Goal: Transaction & Acquisition: Purchase product/service

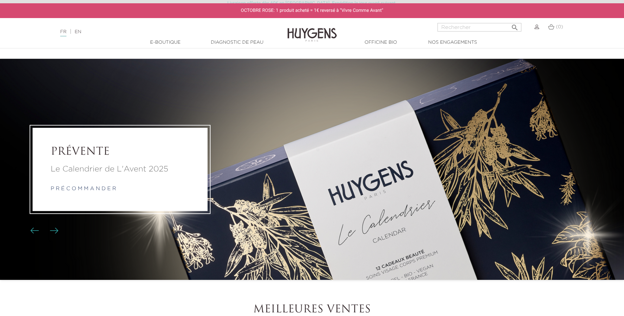
scroll to position [33, 0]
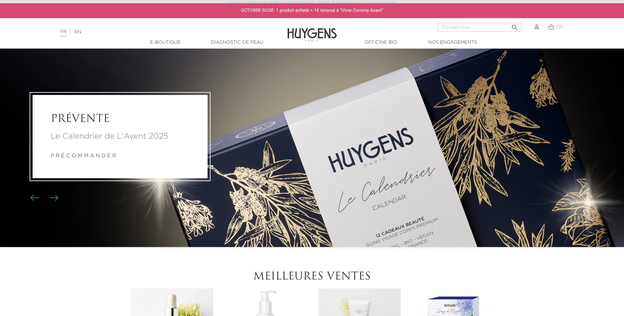
click at [53, 200] on img "Boutons du carrousel" at bounding box center [54, 198] width 9 height 6
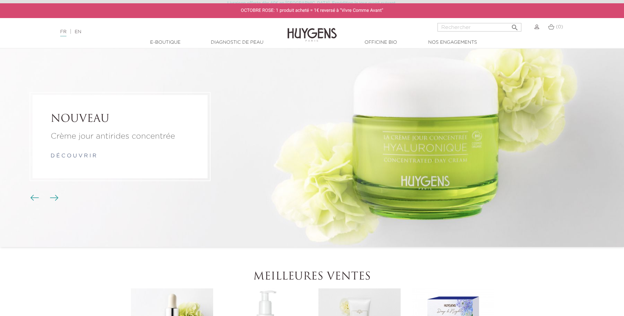
click at [53, 200] on img "Boutons du carrousel" at bounding box center [54, 198] width 9 height 6
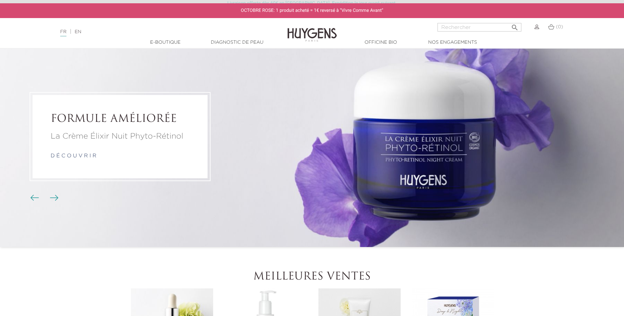
click at [53, 200] on img "Boutons du carrousel" at bounding box center [54, 198] width 9 height 6
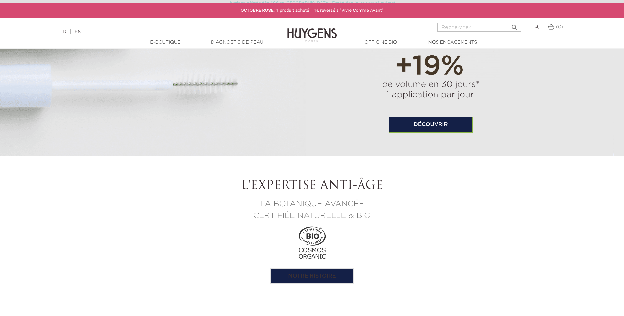
scroll to position [625, 0]
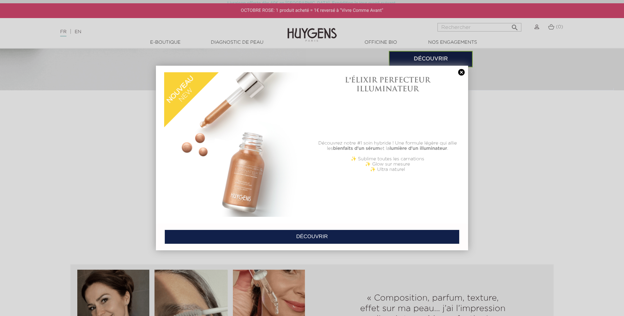
click at [463, 75] on link at bounding box center [461, 72] width 9 height 7
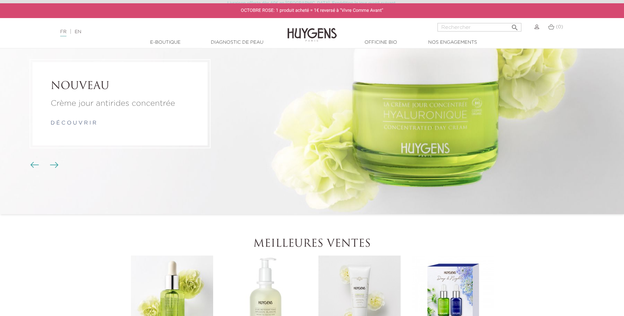
scroll to position [0, 0]
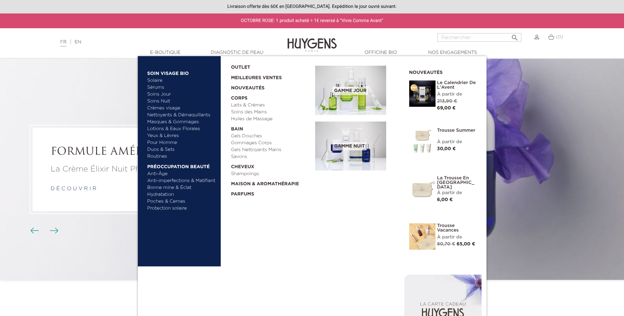
click at [157, 85] on link "Sérums" at bounding box center [181, 87] width 69 height 7
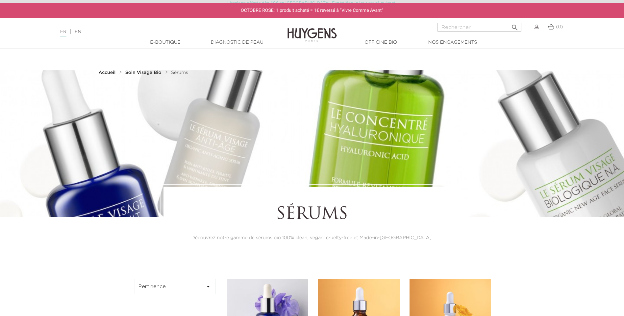
scroll to position [131, 0]
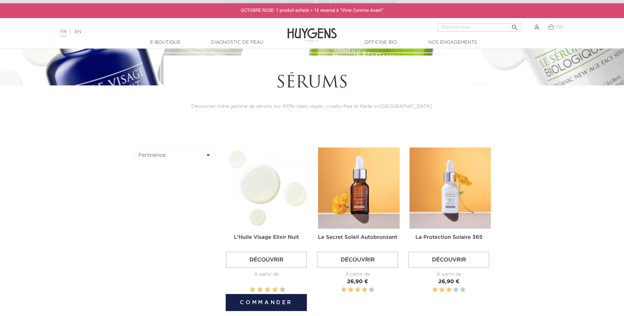
click at [268, 261] on link "Découvrir" at bounding box center [265, 260] width 81 height 16
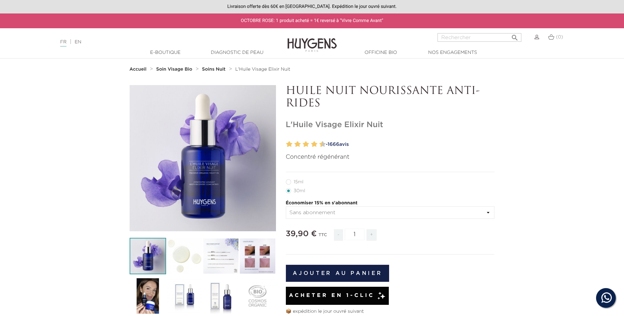
scroll to position [33, 0]
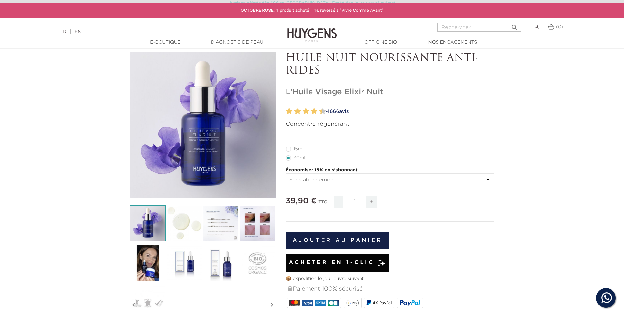
click at [176, 216] on img at bounding box center [184, 223] width 36 height 36
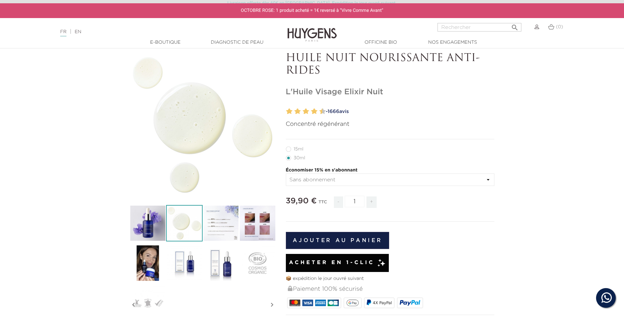
click at [216, 229] on img at bounding box center [220, 223] width 36 height 36
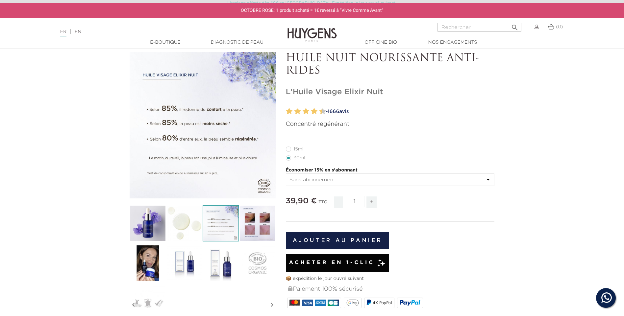
click at [254, 232] on img at bounding box center [257, 223] width 36 height 36
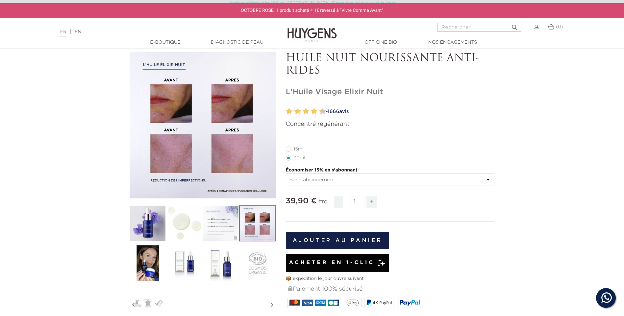
click at [226, 230] on img at bounding box center [220, 223] width 36 height 36
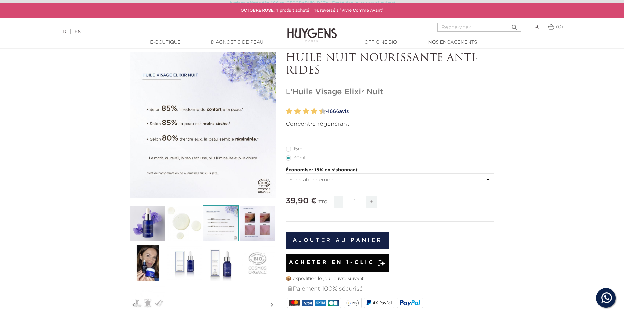
click at [253, 231] on img at bounding box center [257, 223] width 36 height 36
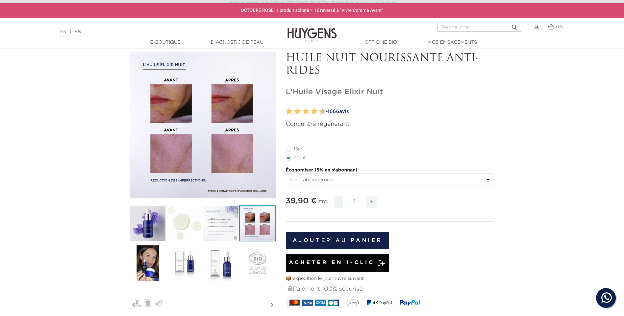
click at [154, 262] on img at bounding box center [148, 263] width 36 height 36
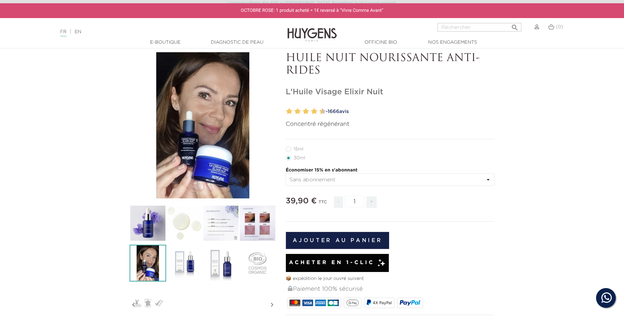
click at [191, 259] on img at bounding box center [184, 263] width 36 height 36
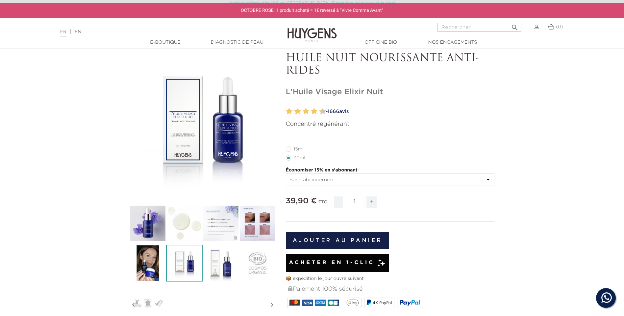
click at [221, 258] on img at bounding box center [220, 263] width 36 height 36
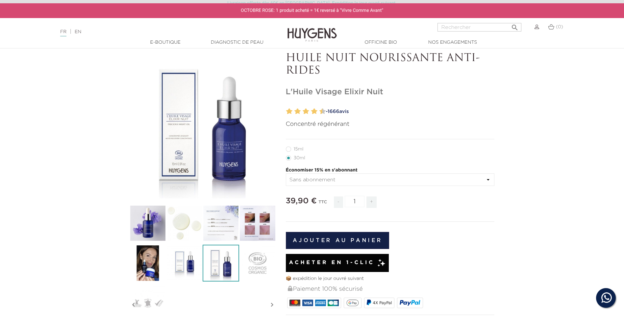
click at [188, 262] on img at bounding box center [184, 263] width 36 height 36
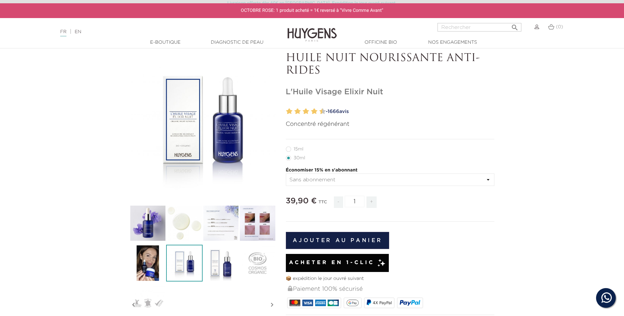
click at [209, 265] on img at bounding box center [220, 263] width 36 height 36
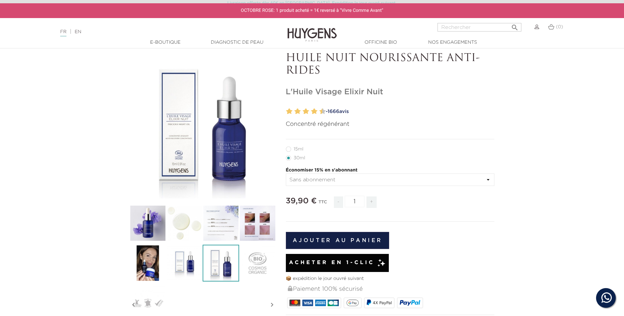
click at [173, 264] on img at bounding box center [184, 263] width 36 height 36
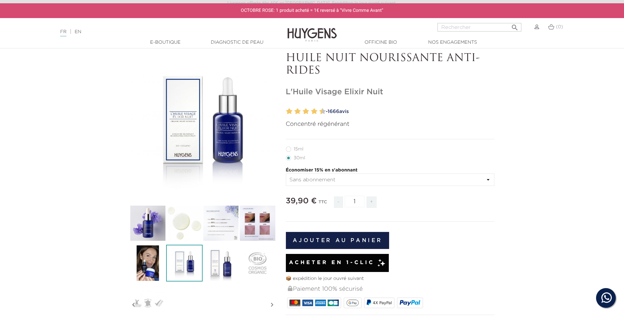
click at [212, 268] on img at bounding box center [220, 263] width 36 height 36
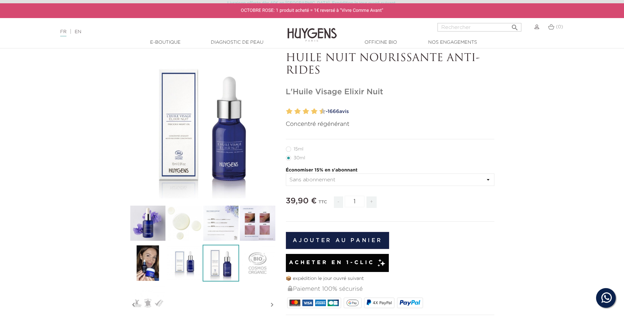
click at [186, 267] on img at bounding box center [184, 263] width 36 height 36
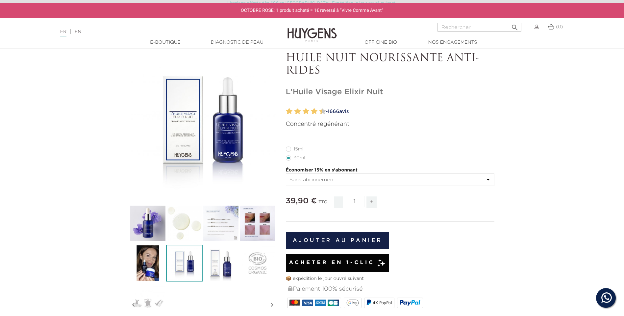
click at [214, 270] on img at bounding box center [220, 263] width 36 height 36
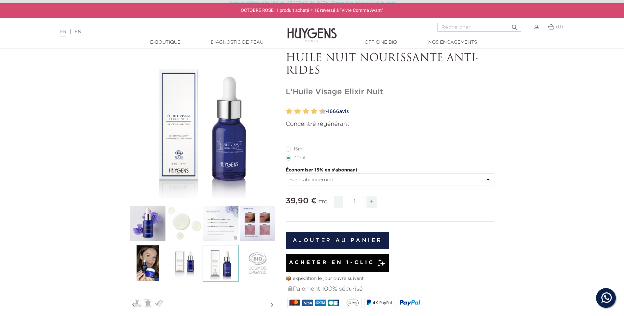
click at [178, 271] on img at bounding box center [184, 263] width 36 height 36
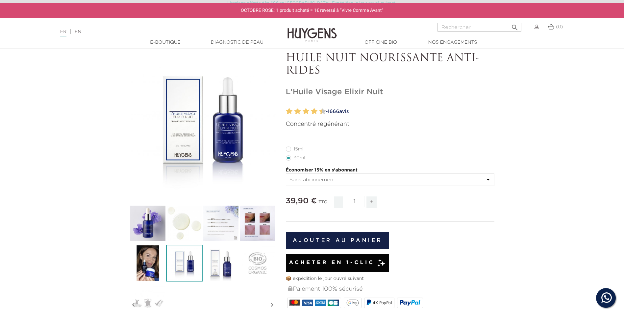
click at [215, 271] on img at bounding box center [220, 263] width 36 height 36
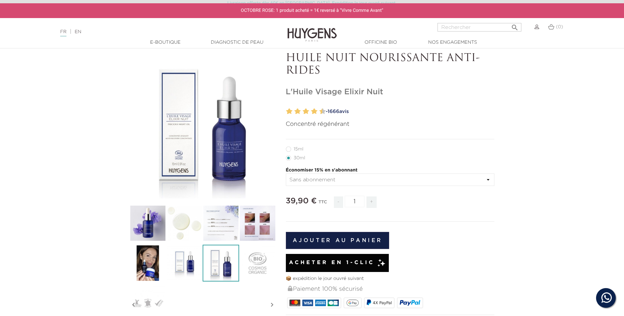
click at [215, 269] on img at bounding box center [220, 263] width 36 height 36
click at [214, 265] on img at bounding box center [220, 263] width 36 height 36
click at [180, 270] on img at bounding box center [184, 263] width 36 height 36
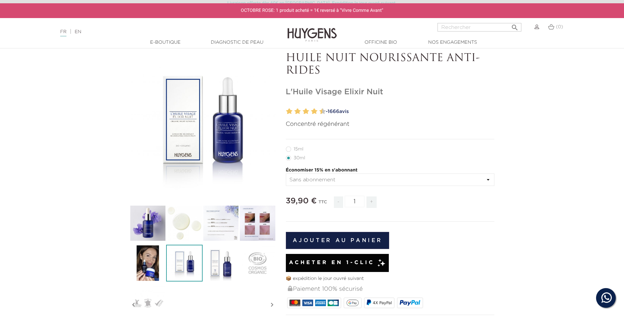
click at [183, 136] on div "" at bounding box center [203, 125] width 146 height 146
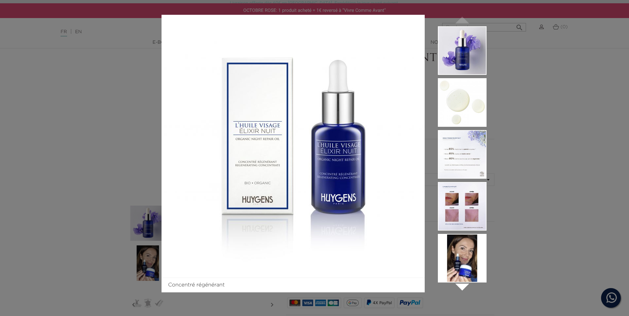
click at [464, 285] on li at bounding box center [462, 260] width 49 height 52
click at [462, 288] on icon "" at bounding box center [461, 286] width 33 height 33
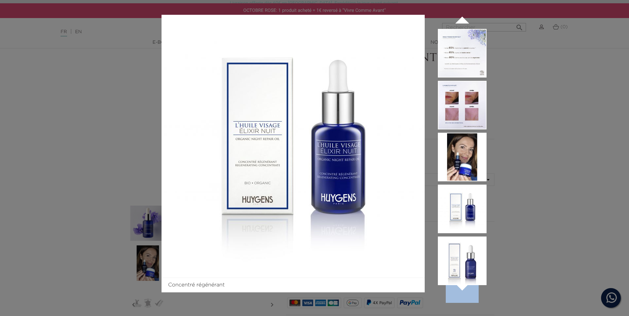
click at [452, 211] on img at bounding box center [462, 209] width 49 height 49
click at [462, 253] on img at bounding box center [462, 261] width 49 height 49
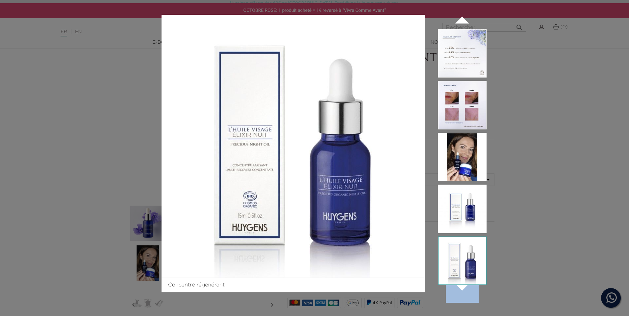
click at [457, 214] on img at bounding box center [462, 209] width 49 height 49
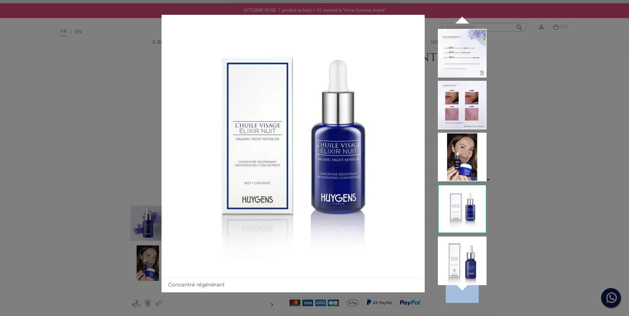
click at [458, 273] on img at bounding box center [462, 261] width 49 height 49
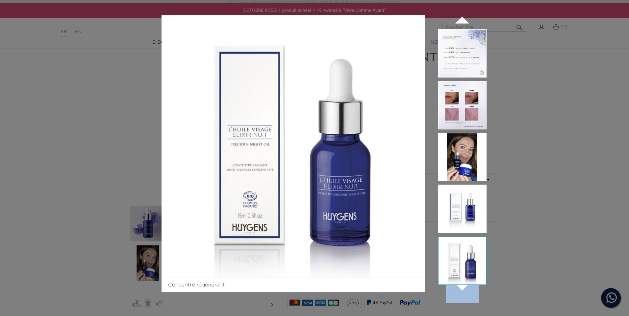
click at [455, 213] on img at bounding box center [462, 209] width 49 height 49
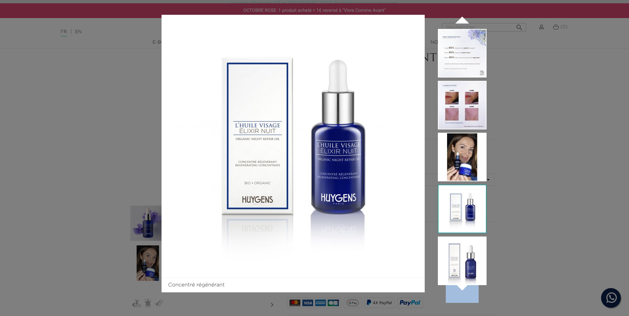
click at [457, 249] on img at bounding box center [462, 261] width 49 height 49
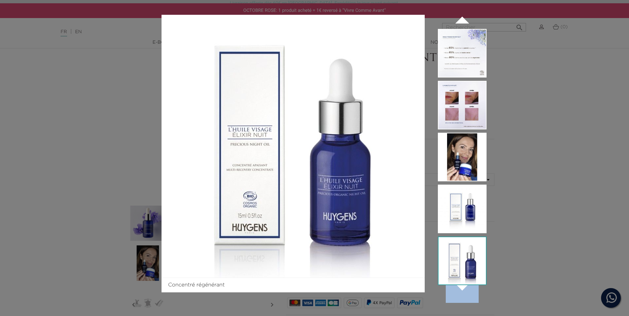
click at [458, 223] on img at bounding box center [462, 209] width 49 height 49
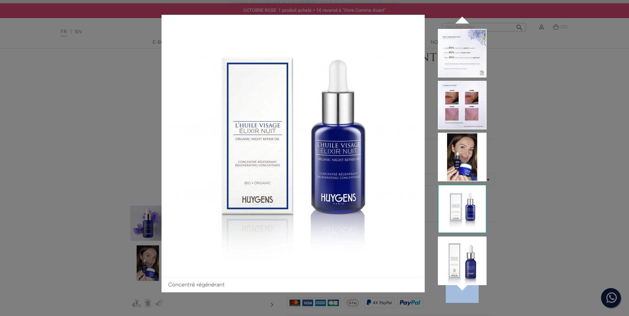
click at [458, 255] on img at bounding box center [462, 261] width 49 height 49
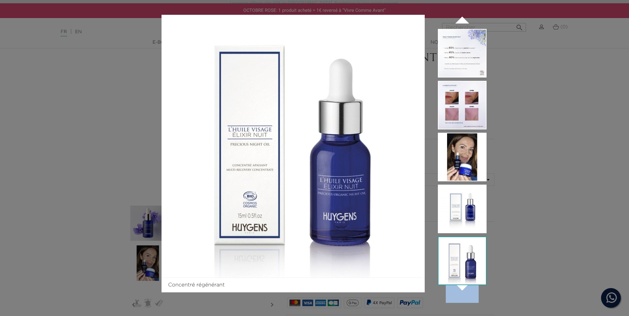
click at [458, 224] on img at bounding box center [462, 209] width 49 height 49
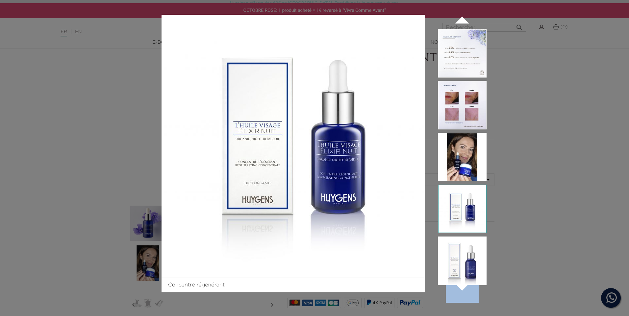
click at [458, 255] on img at bounding box center [462, 261] width 49 height 49
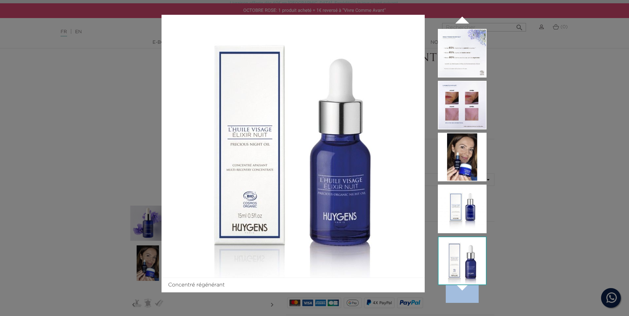
click at [458, 218] on img at bounding box center [462, 209] width 49 height 49
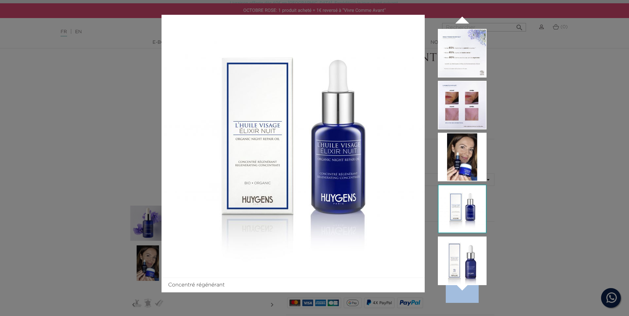
click at [467, 260] on img at bounding box center [462, 261] width 49 height 49
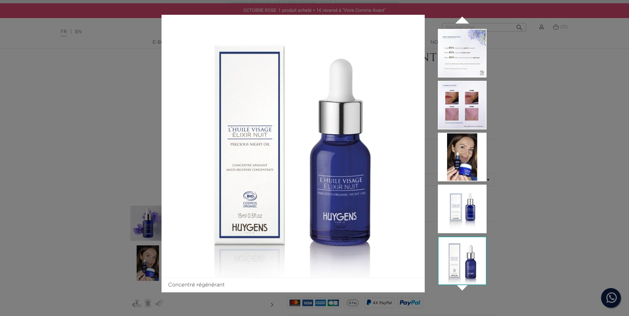
click at [555, 231] on div "Concentré régénérant  " at bounding box center [314, 158] width 629 height 316
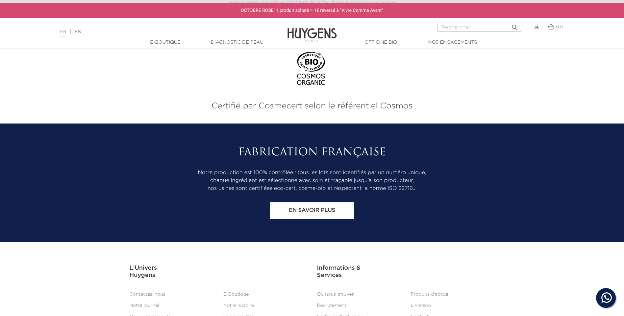
scroll to position [1501, 0]
